Goal: Navigation & Orientation: Find specific page/section

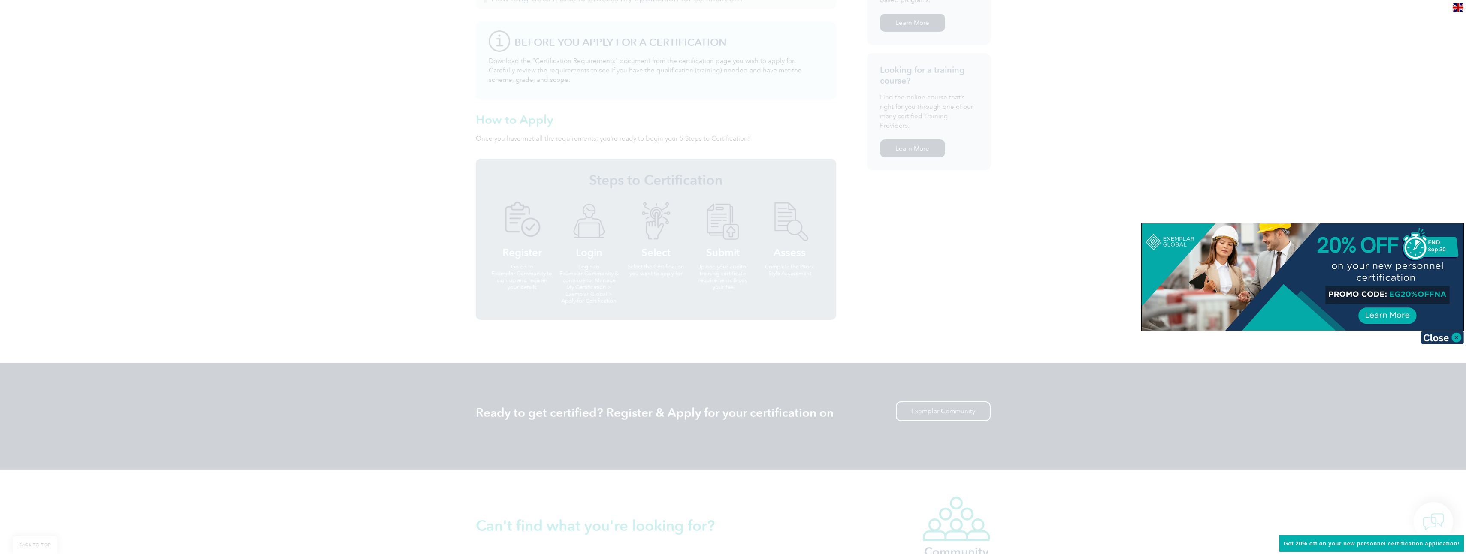
scroll to position [472, 0]
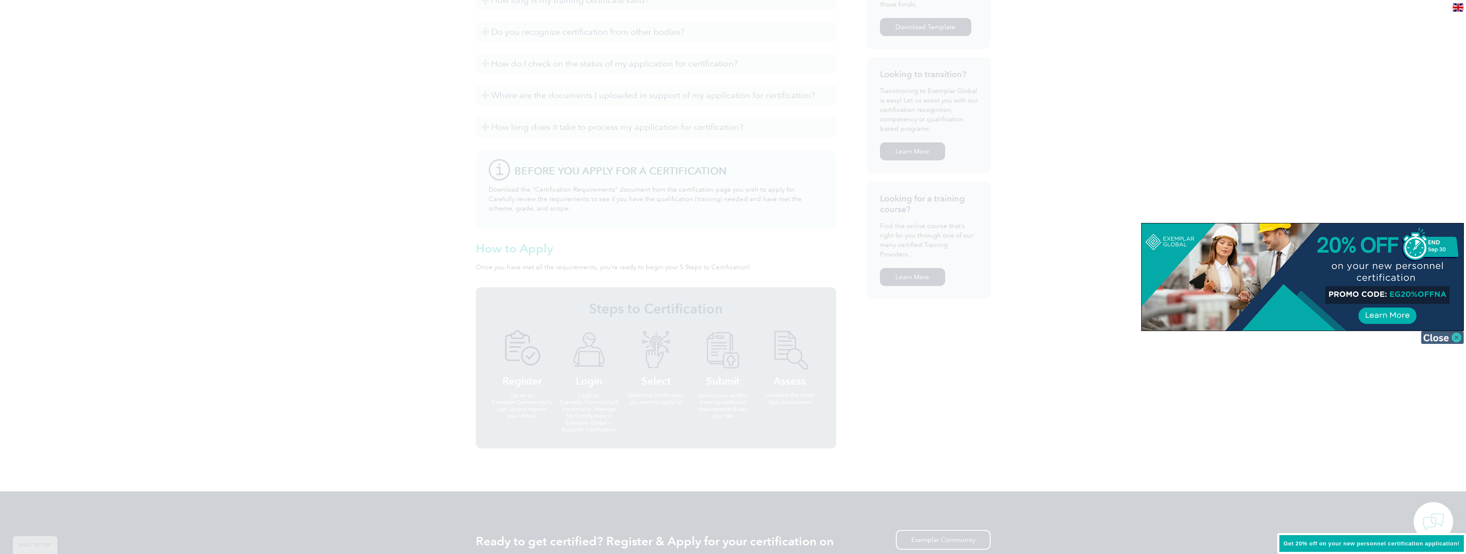
click at [1457, 343] on img at bounding box center [1442, 337] width 43 height 13
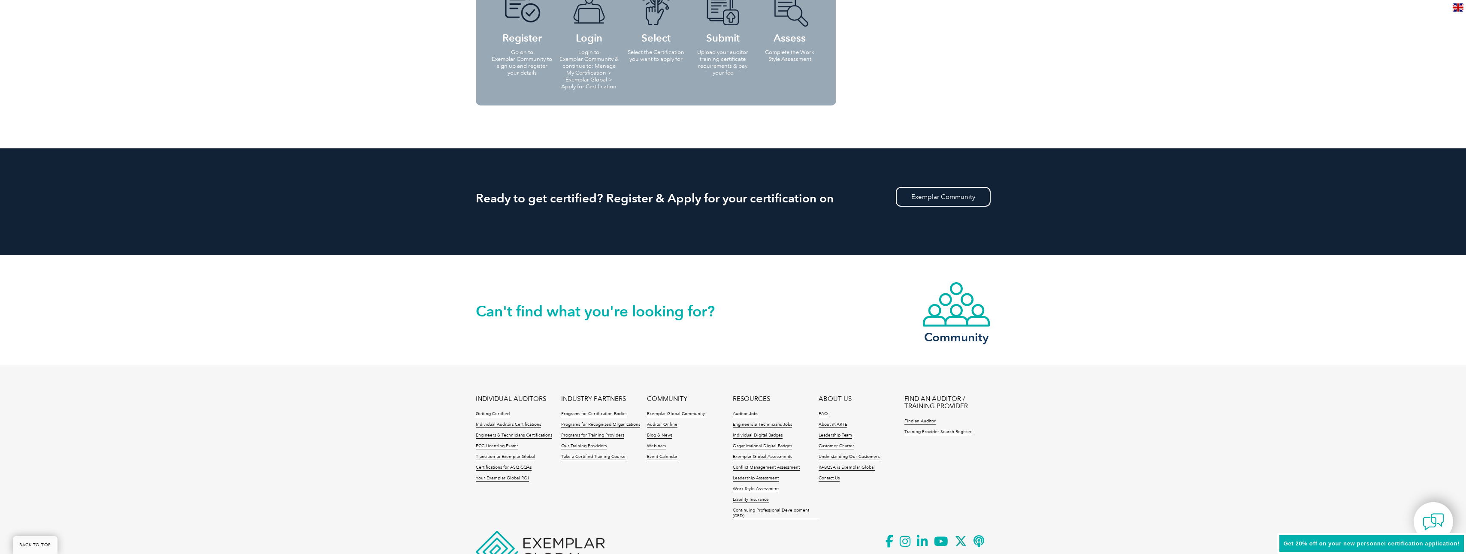
scroll to position [860, 0]
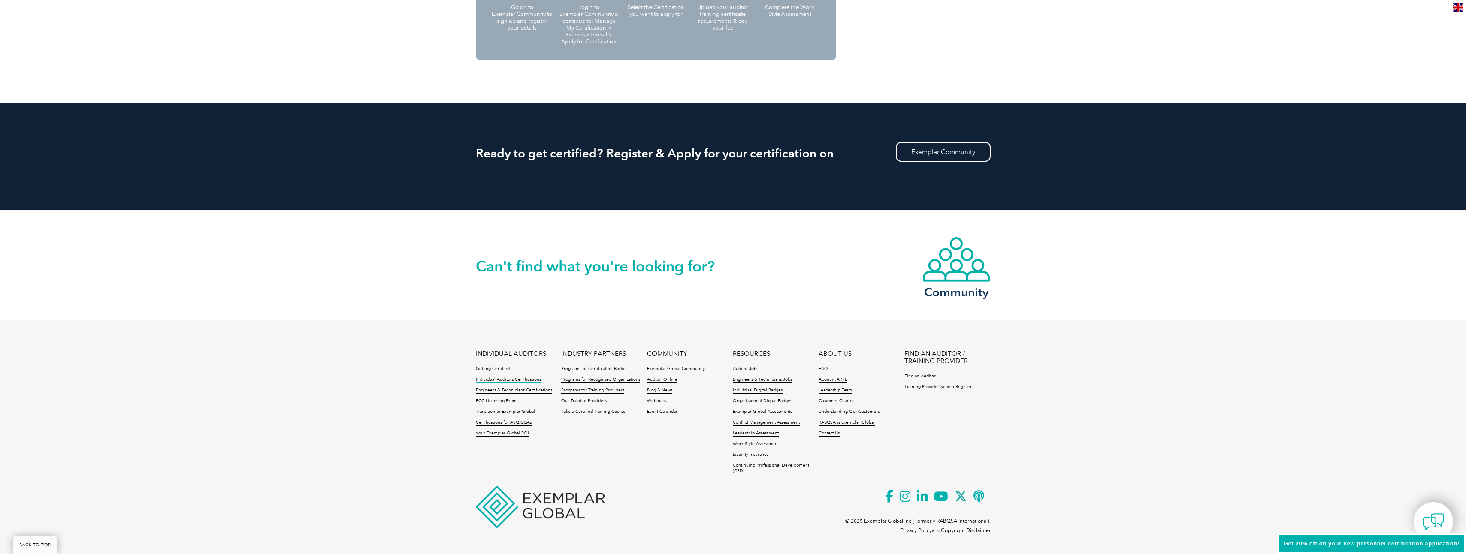
click at [521, 380] on link "Individual Auditors Certifications" at bounding box center [508, 380] width 65 height 6
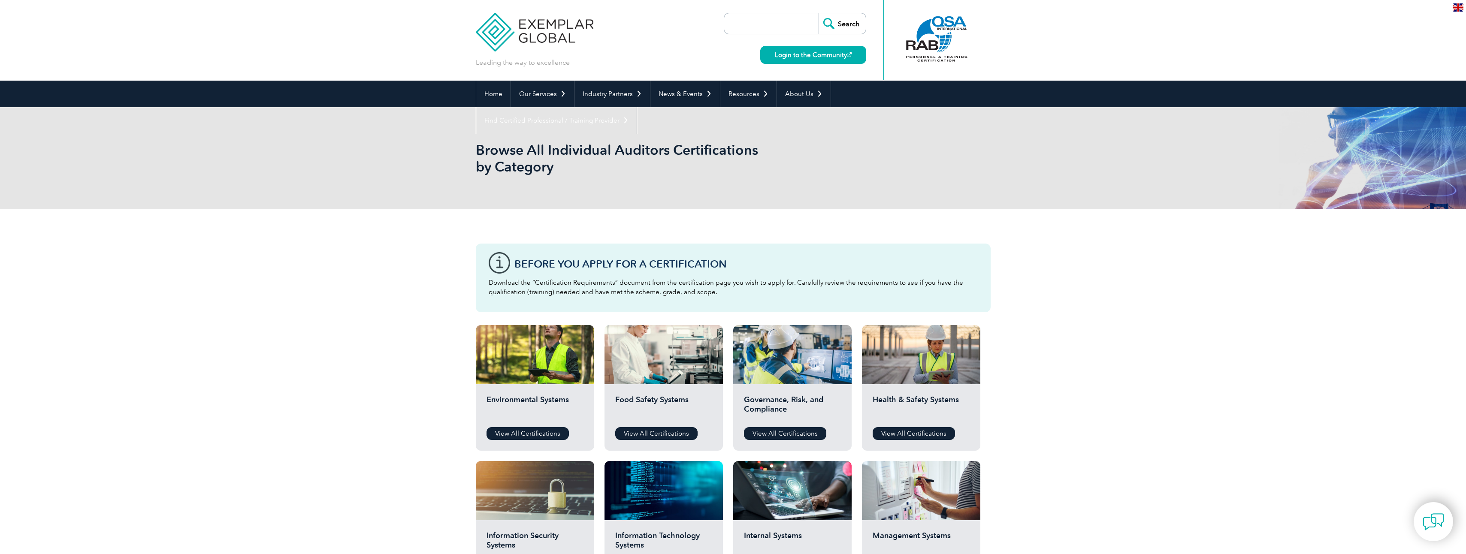
click at [1459, 11] on img at bounding box center [1458, 7] width 11 height 8
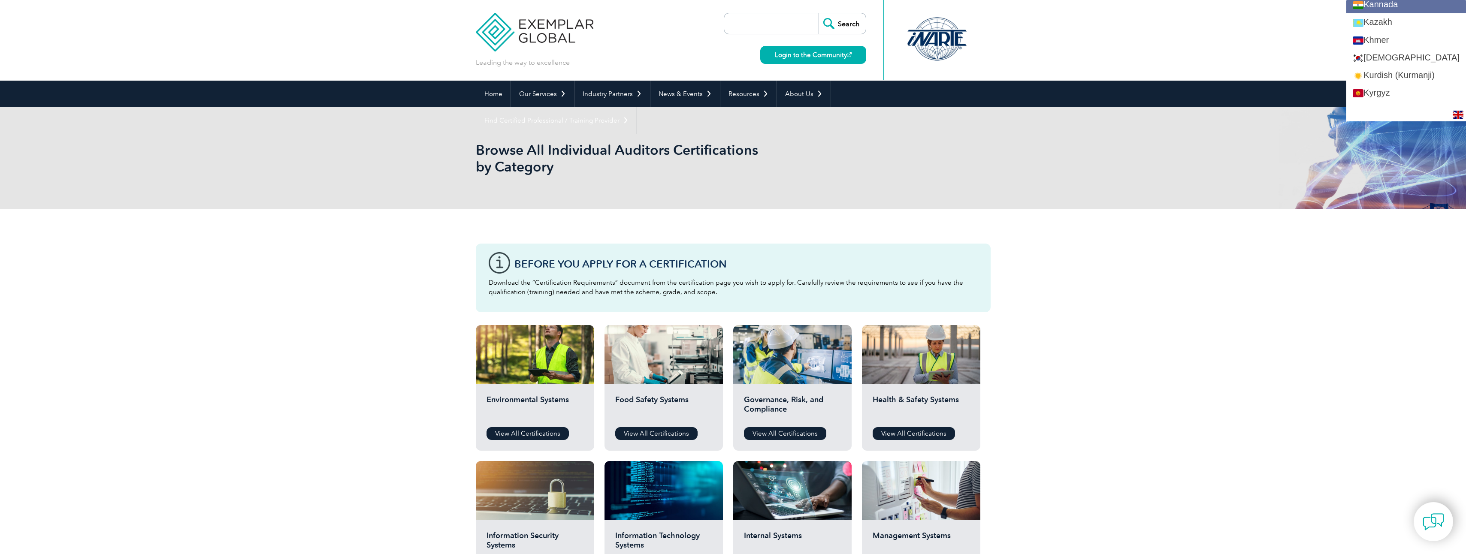
scroll to position [858, 0]
click at [1401, 21] on link "[DEMOGRAPHIC_DATA]" at bounding box center [1407, 15] width 120 height 18
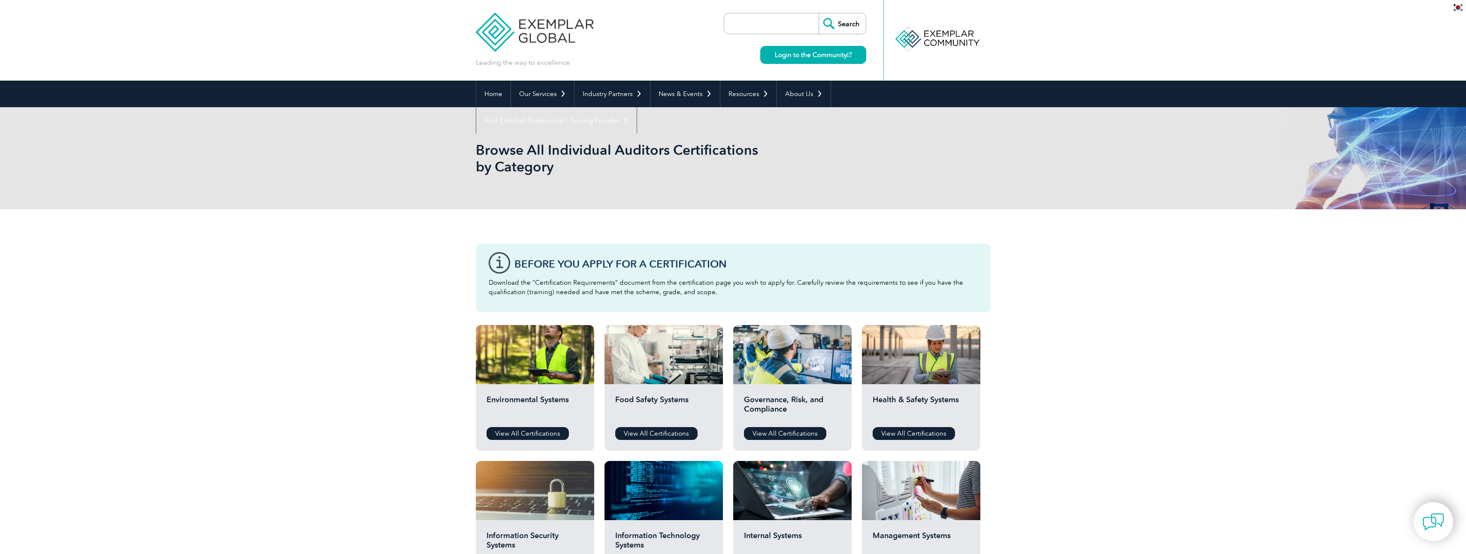
scroll to position [0, 0]
type input "찾다"
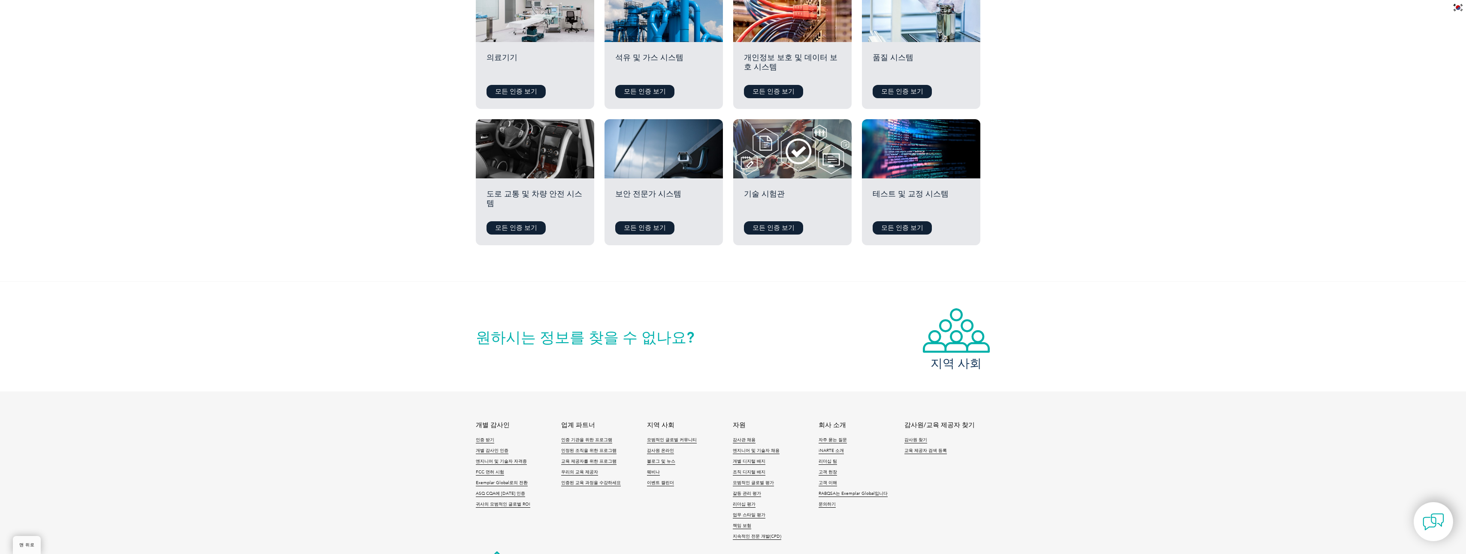
scroll to position [661, 0]
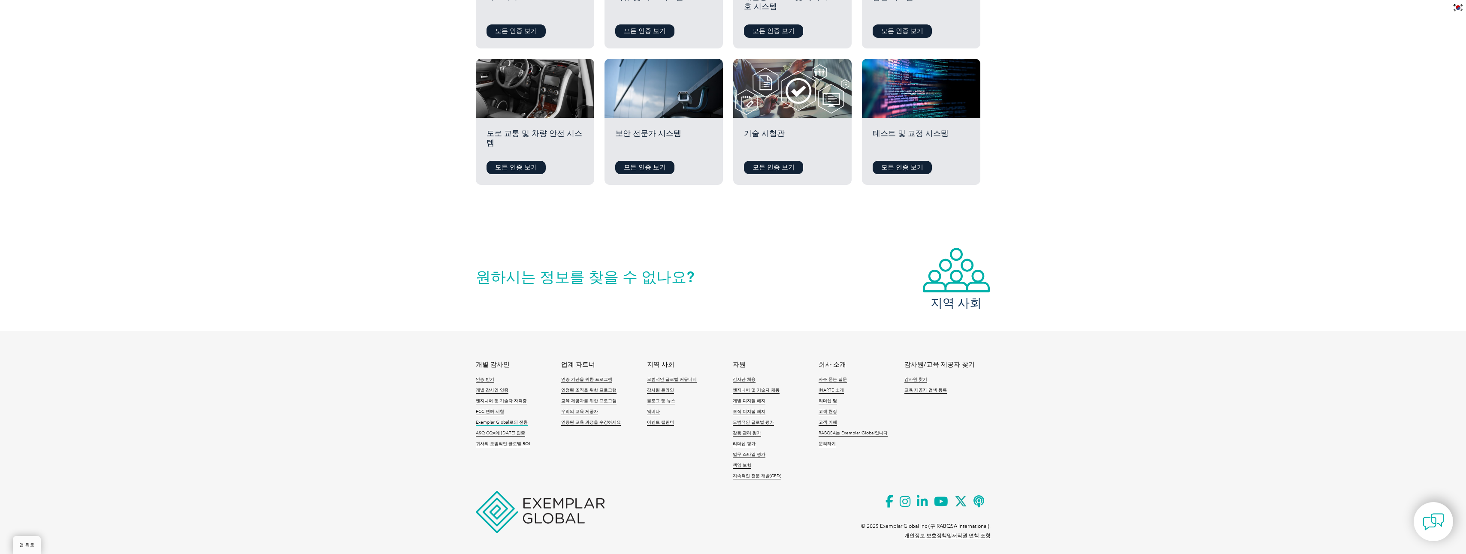
click at [513, 420] on font "Exemplar Global로의 전환" at bounding box center [502, 422] width 52 height 5
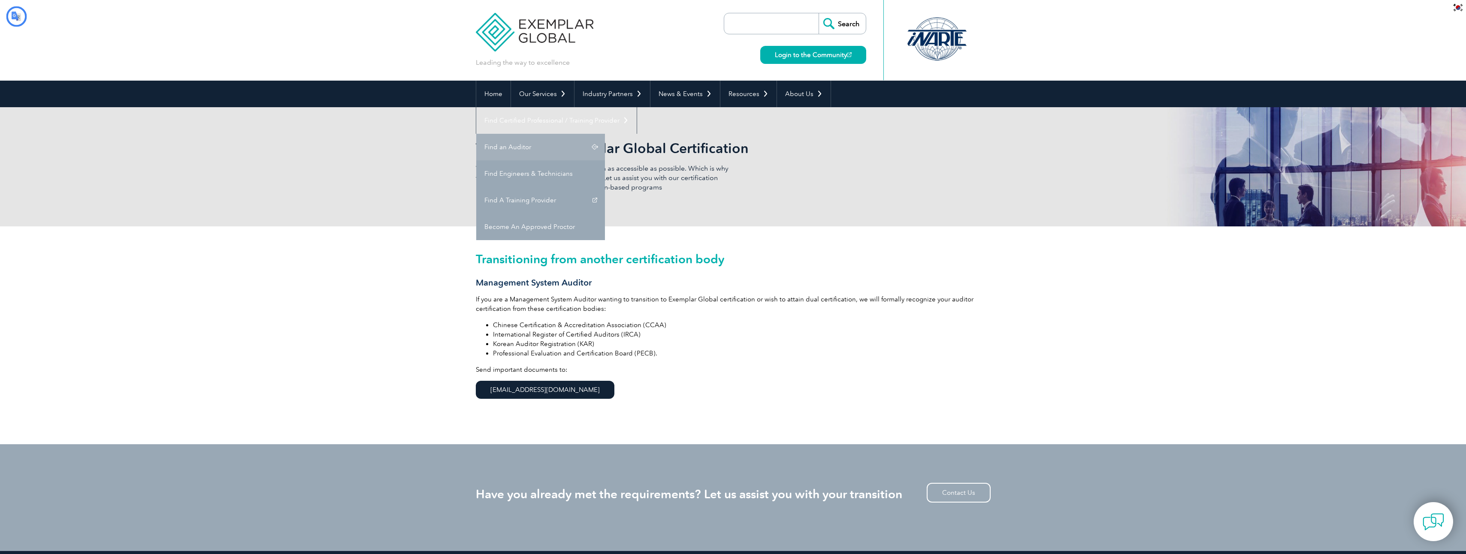
type input "찾다"
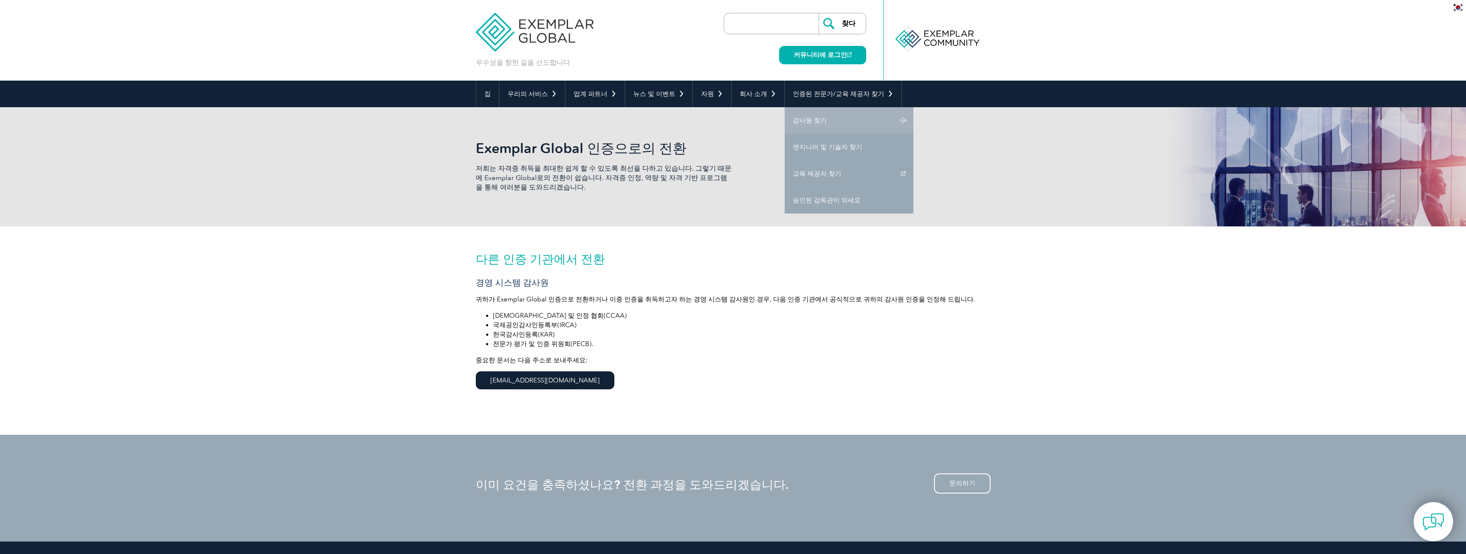
click at [824, 118] on link "감사원 찾기" at bounding box center [849, 120] width 129 height 27
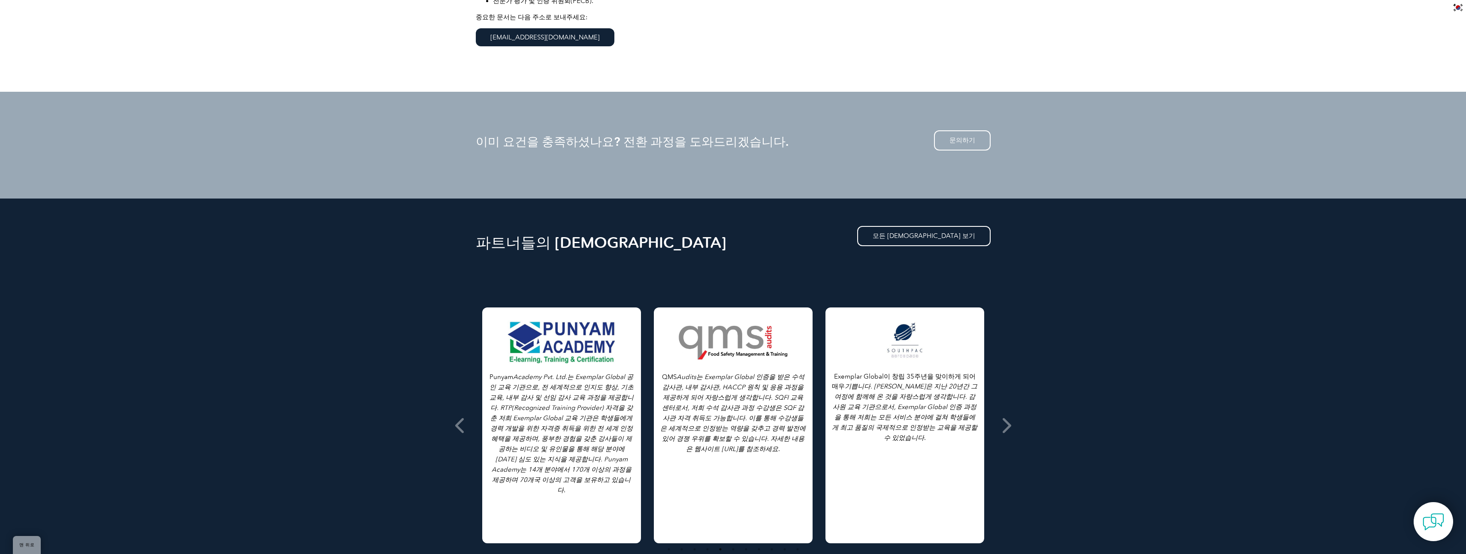
scroll to position [730, 0]
